Goal: Obtain resource: Obtain resource

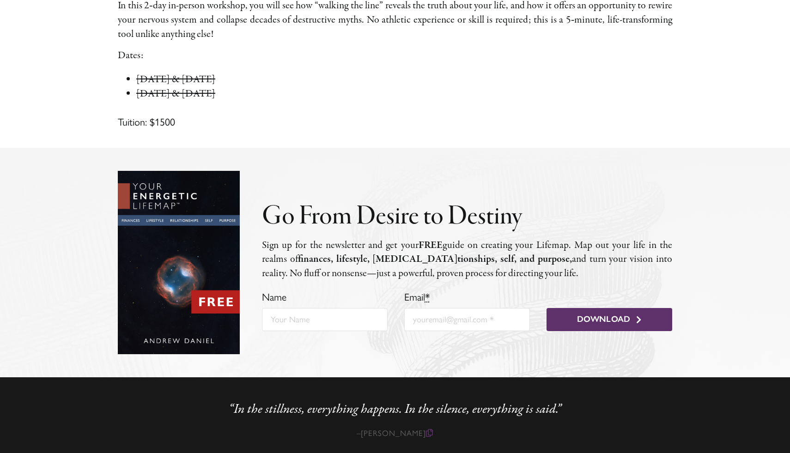
scroll to position [1133, 0]
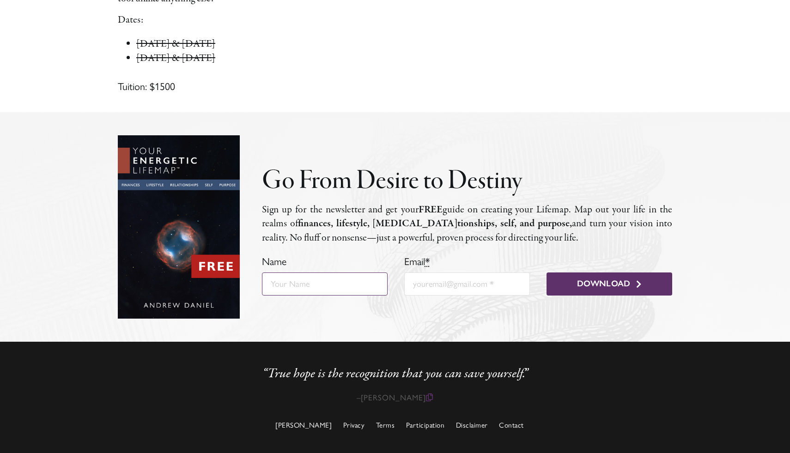
click at [330, 282] on input "Name" at bounding box center [325, 284] width 126 height 23
type input "[EMAIL_ADDRESS][DOMAIN_NAME]"
click at [294, 283] on input "[EMAIL_ADDRESS][DOMAIN_NAME]" at bounding box center [325, 284] width 126 height 23
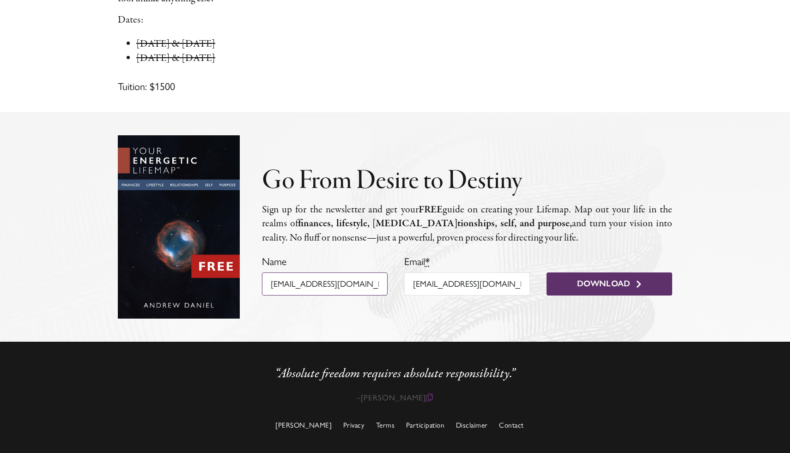
click at [294, 283] on input "[EMAIL_ADDRESS][DOMAIN_NAME]" at bounding box center [325, 284] width 126 height 23
type input "[PERSON_NAME]"
click at [589, 291] on button "Download" at bounding box center [610, 284] width 126 height 23
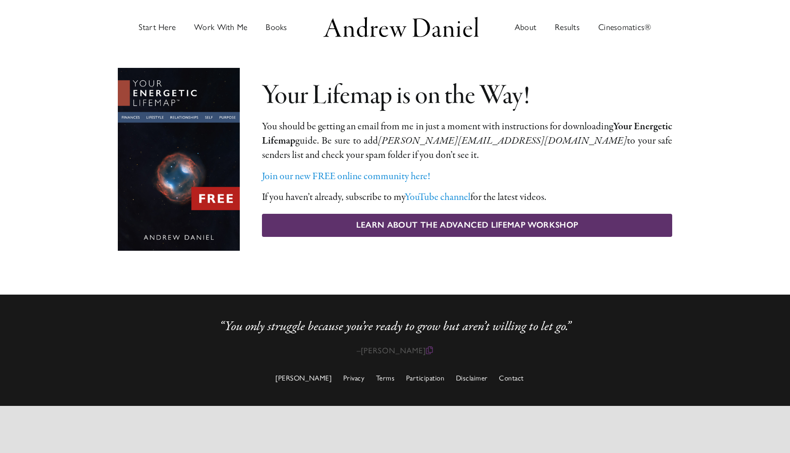
click at [527, 106] on h2 "Your Lifemap is on the Way!" at bounding box center [467, 96] width 410 height 29
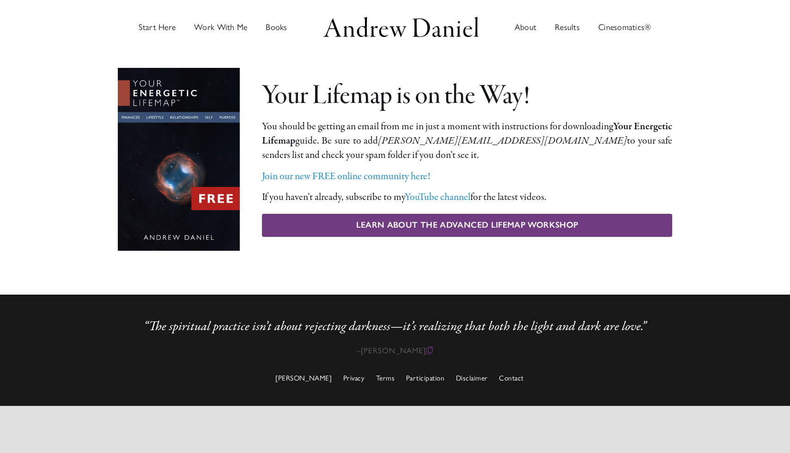
click at [350, 228] on link "Learn About The Advanced Lifemap Workshop" at bounding box center [467, 225] width 410 height 23
click at [421, 226] on span "Learn About The Advanced Lifemap Workshop" at bounding box center [467, 225] width 222 height 10
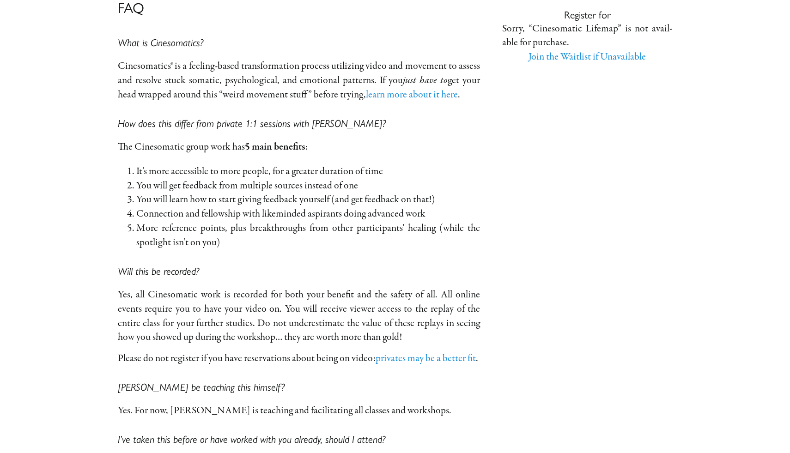
scroll to position [2400, 0]
